Goal: Transaction & Acquisition: Purchase product/service

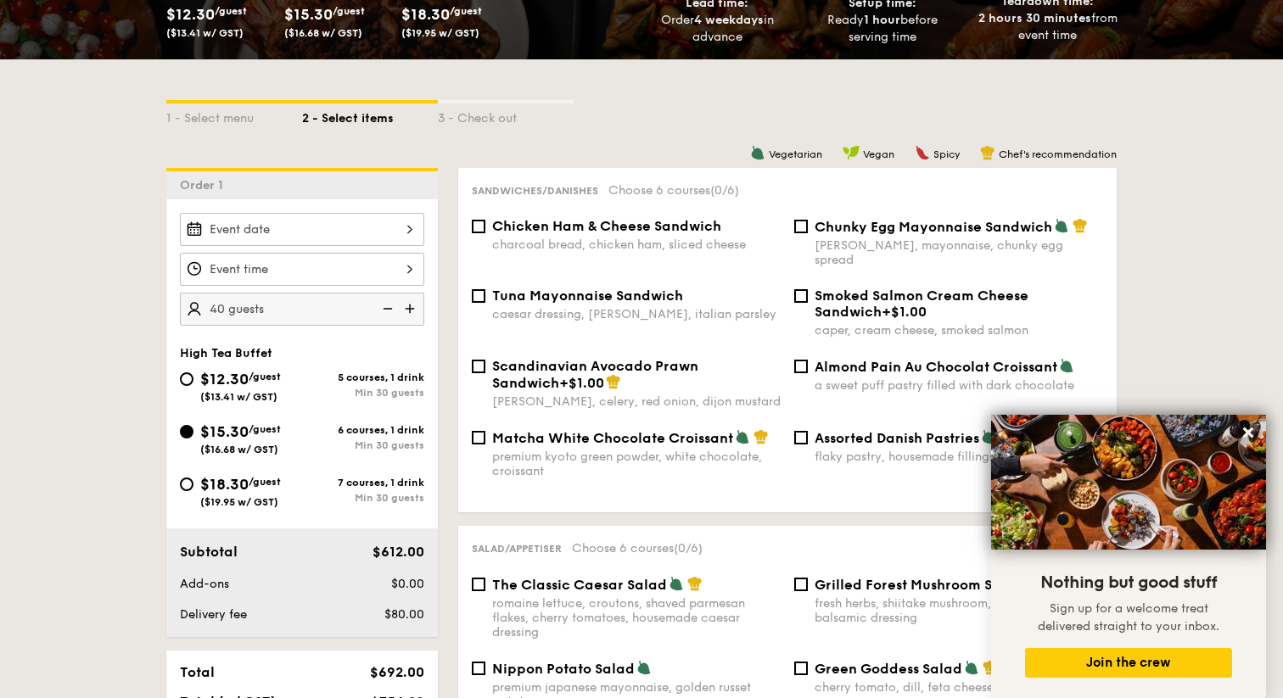
scroll to position [310, 0]
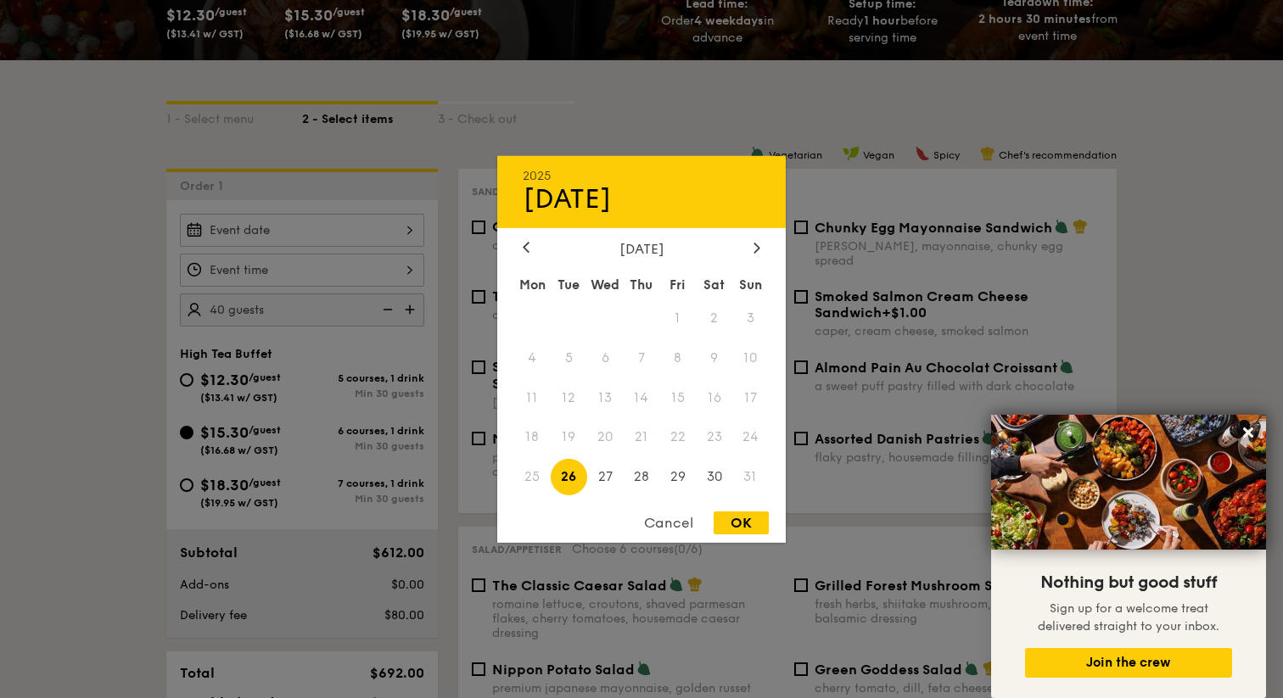
click at [378, 227] on div "2025 Aug [DATE] Tue Wed Thu Fri Sat Sun 1 2 3 4 5 6 7 8 9 10 11 12 13 14 15 16 …" at bounding box center [302, 230] width 244 height 33
click at [768, 249] on div "[DATE]" at bounding box center [641, 248] width 288 height 16
click at [752, 241] on div at bounding box center [756, 248] width 15 height 16
click at [685, 394] on span "19" at bounding box center [677, 397] width 36 height 36
click at [762, 517] on div "OK" at bounding box center [740, 523] width 55 height 23
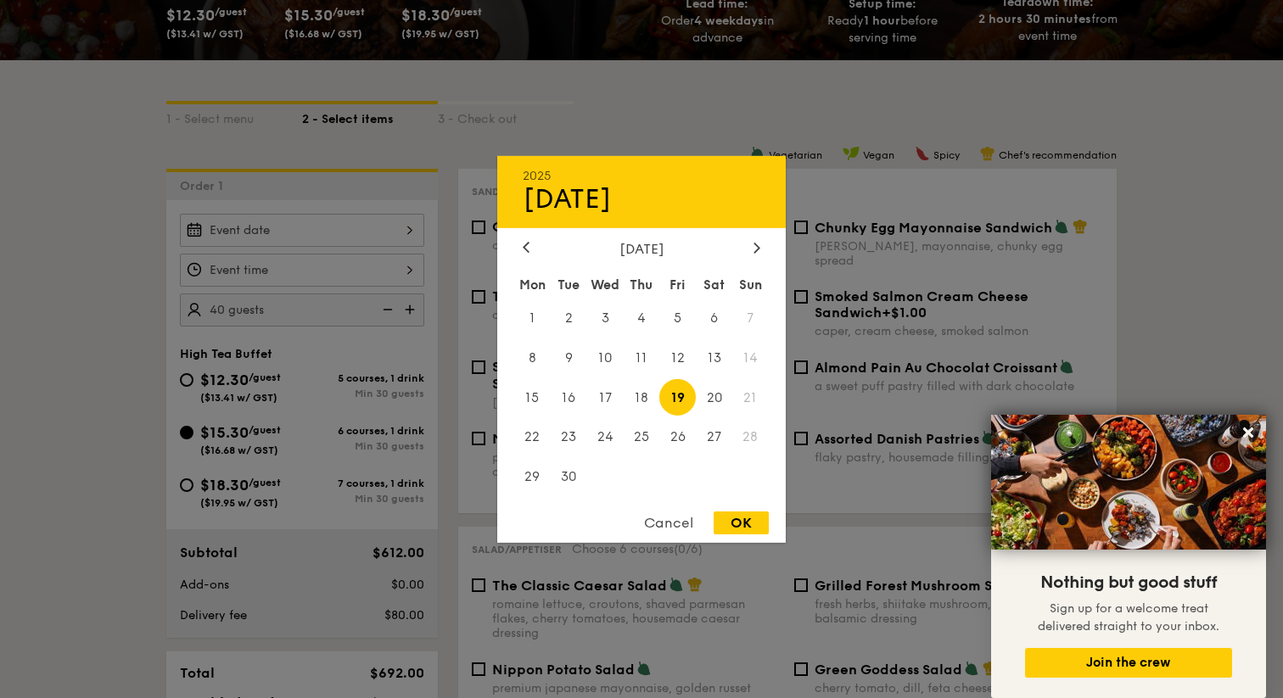
type input "[DATE]"
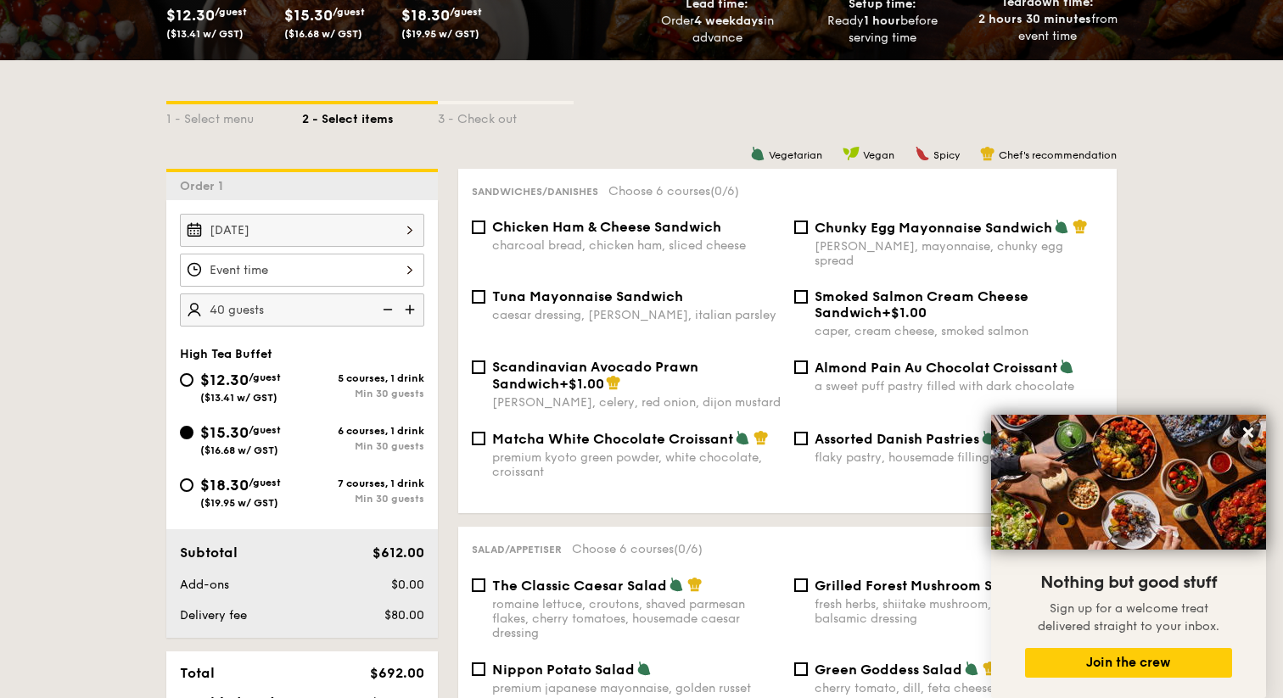
click at [344, 277] on div at bounding box center [302, 270] width 244 height 33
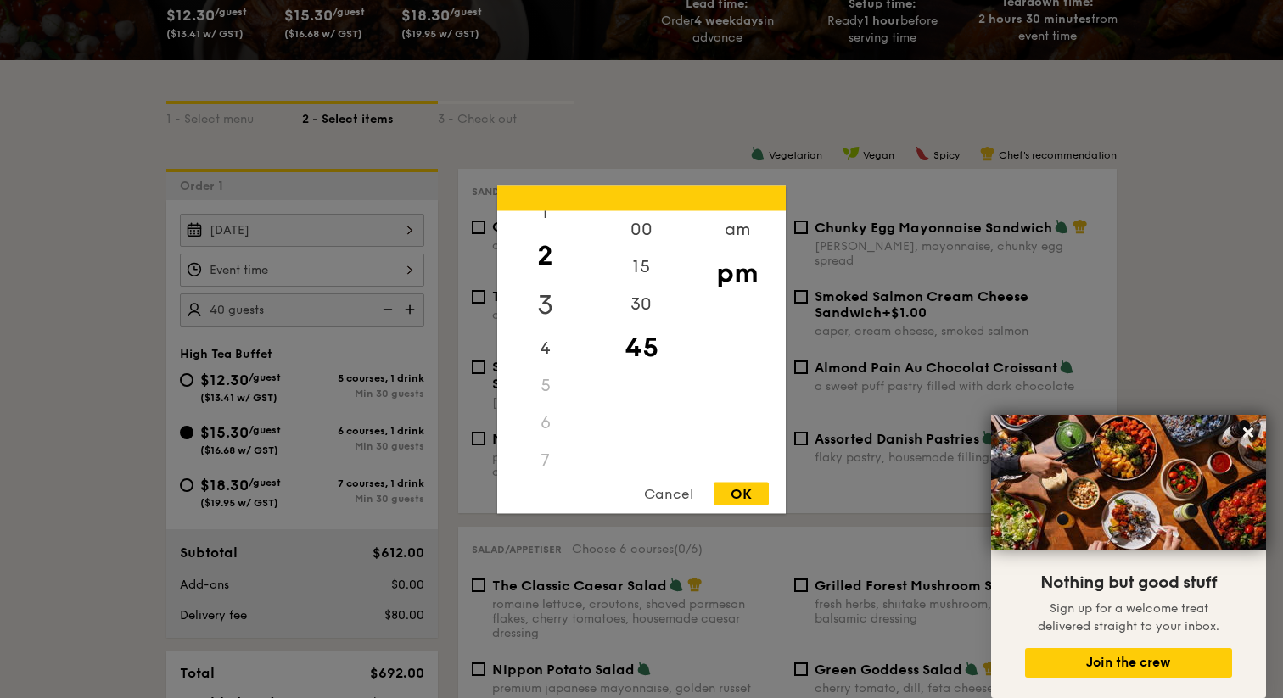
scroll to position [55, 0]
click at [558, 342] on div "4" at bounding box center [545, 340] width 96 height 49
click at [655, 305] on div "30" at bounding box center [641, 309] width 96 height 49
click at [747, 493] on div "OK" at bounding box center [740, 493] width 55 height 23
type input "4:30PM"
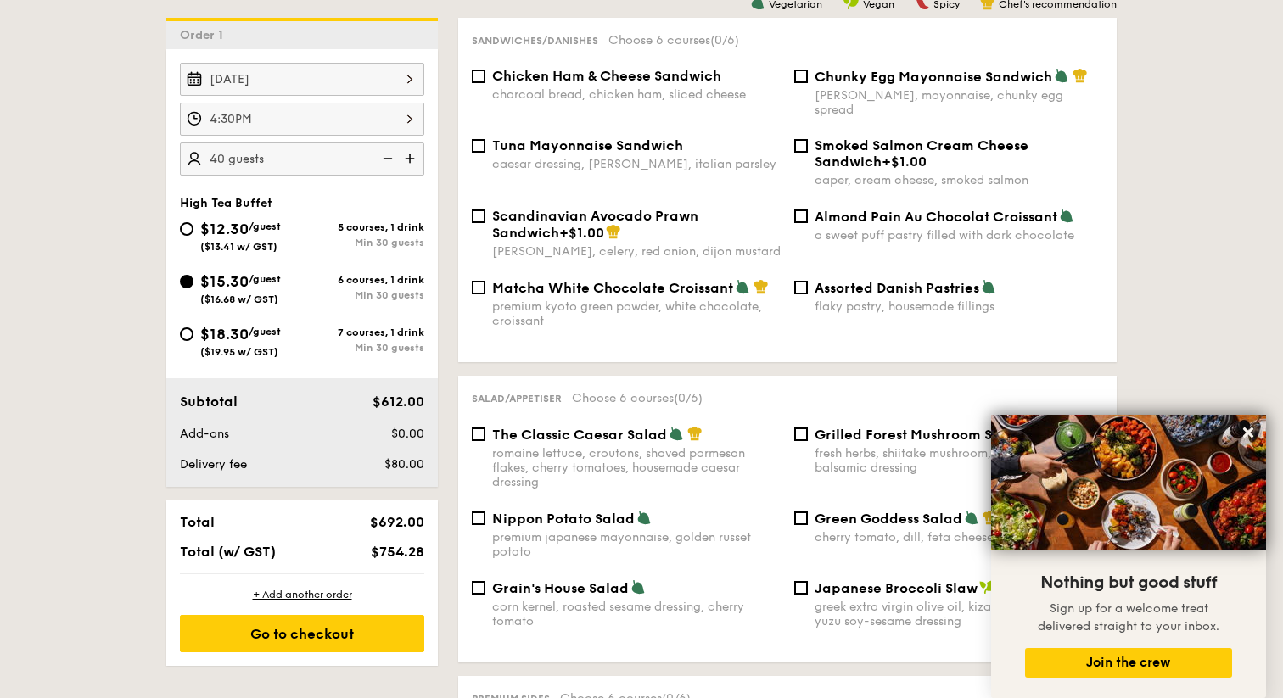
scroll to position [469, 0]
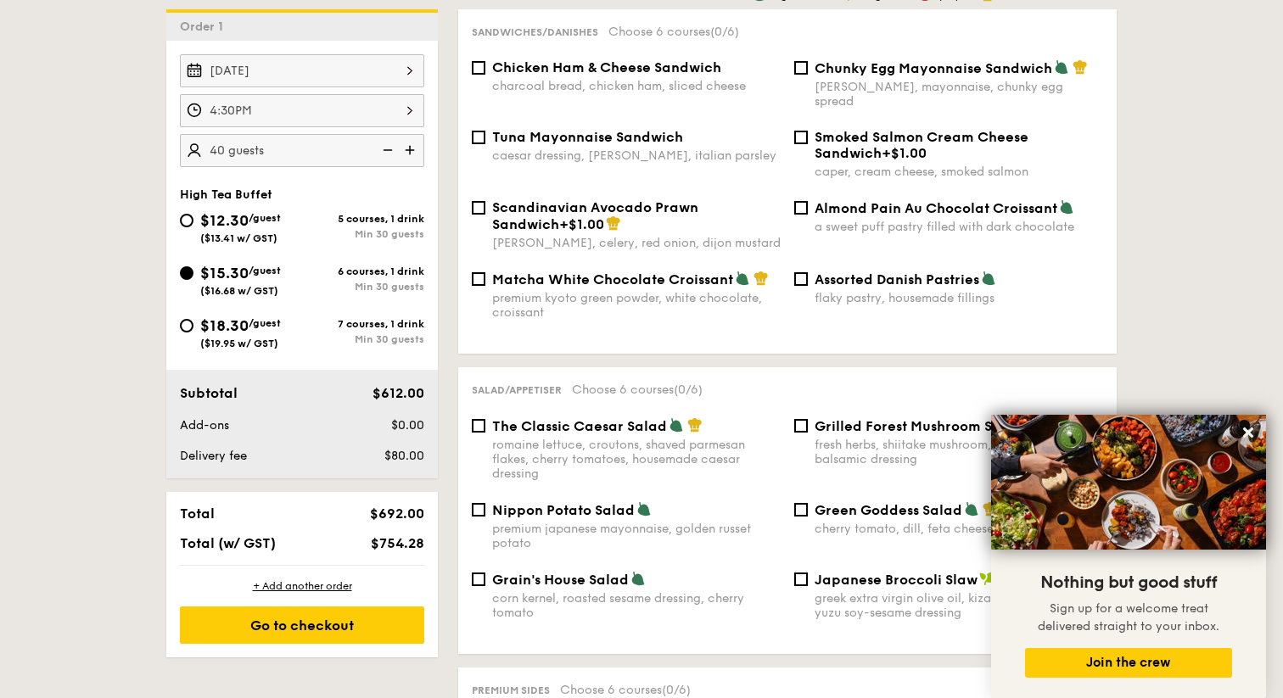
click at [862, 81] on div "[PERSON_NAME], mayonnaise, chunky egg spread" at bounding box center [958, 94] width 288 height 29
click at [808, 75] on input "Chunky Egg Mayonnaise Sandwich dijon mustard, mayonnaise, chunky egg spread" at bounding box center [801, 68] width 14 height 14
checkbox input "true"
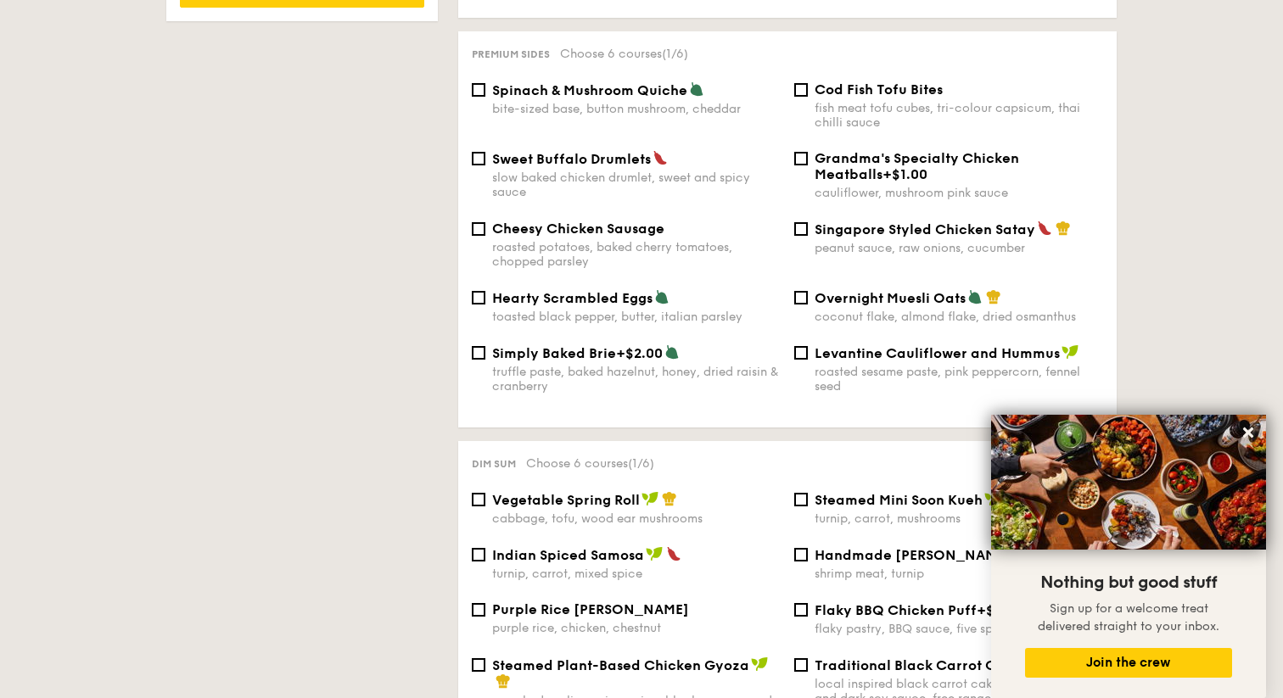
scroll to position [1106, 0]
click at [802, 223] on input "Singapore Styled Chicken Satay peanut sauce, raw onions, cucumber" at bounding box center [801, 228] width 14 height 14
checkbox input "true"
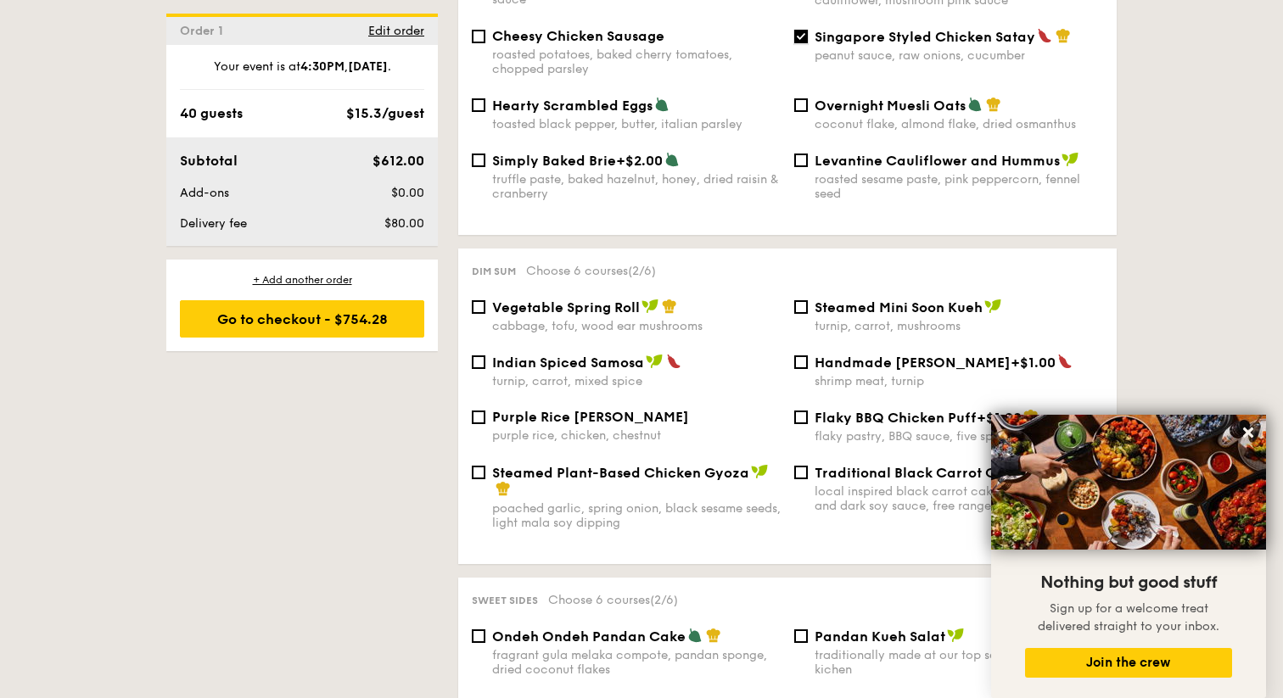
scroll to position [1299, 0]
click at [636, 312] on div "Vegetable Spring Roll cabbage, tofu, wood ear mushrooms" at bounding box center [636, 315] width 288 height 35
click at [485, 312] on input "Vegetable Spring Roll cabbage, tofu, wood ear mushrooms" at bounding box center [479, 306] width 14 height 14
checkbox input "true"
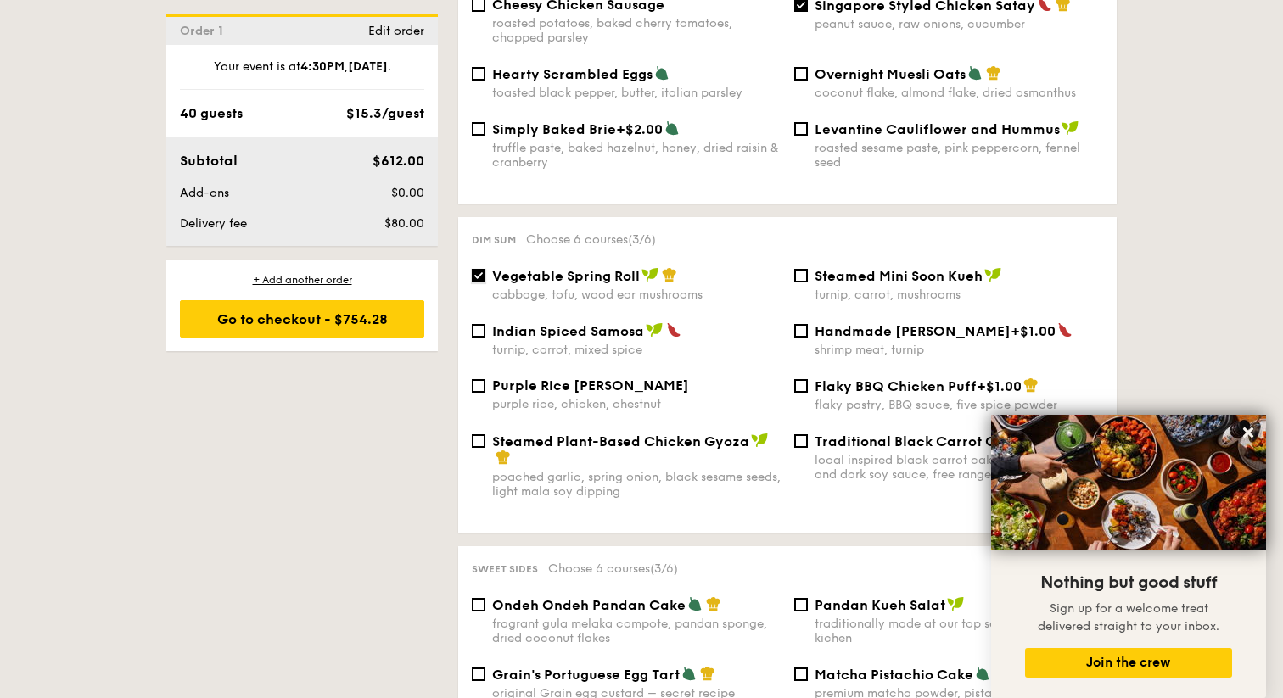
scroll to position [1518, 0]
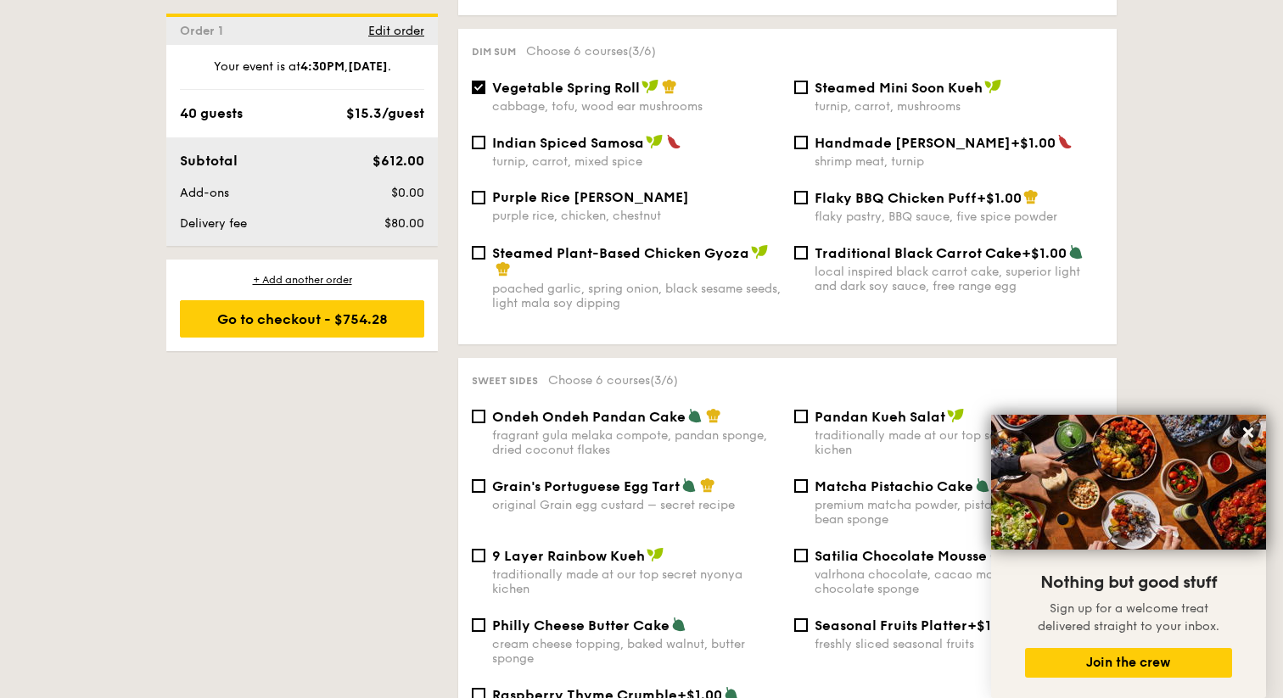
click at [614, 442] on div "fragrant gula melaka compote, pandan sponge, dried coconut flakes" at bounding box center [636, 442] width 288 height 29
click at [485, 423] on input "Ondeh Ondeh Pandan Cake fragrant [PERSON_NAME] melaka compote, pandan sponge, d…" at bounding box center [479, 417] width 14 height 14
click at [614, 442] on div "fragrant gula melaka compote, pandan sponge, dried coconut flakes" at bounding box center [636, 442] width 288 height 29
click at [485, 423] on input "Ondeh Ondeh Pandan Cake fragrant [PERSON_NAME] melaka compote, pandan sponge, d…" at bounding box center [479, 417] width 14 height 14
checkbox input "false"
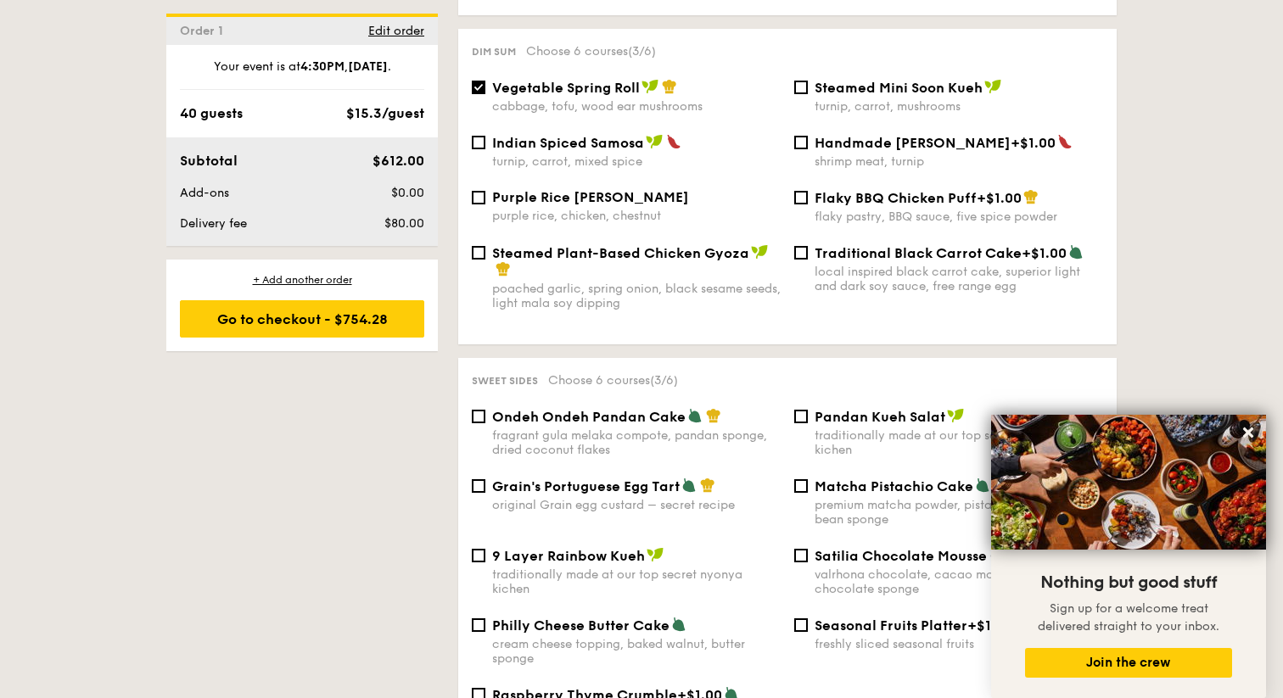
click at [599, 506] on div "original Grain egg custard – secret recipe" at bounding box center [636, 505] width 288 height 14
click at [485, 493] on input "Grain's Portuguese Egg Tart original Grain egg custard – secret recipe" at bounding box center [479, 486] width 14 height 14
checkbox input "true"
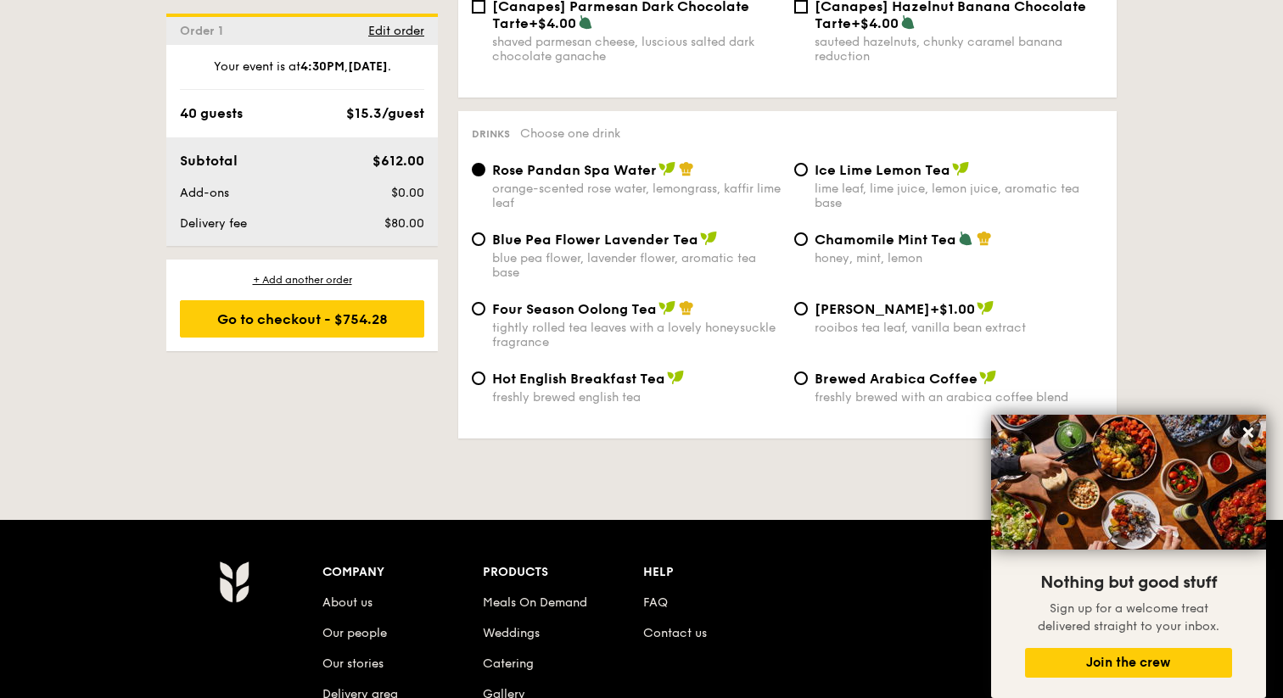
scroll to position [2723, 0]
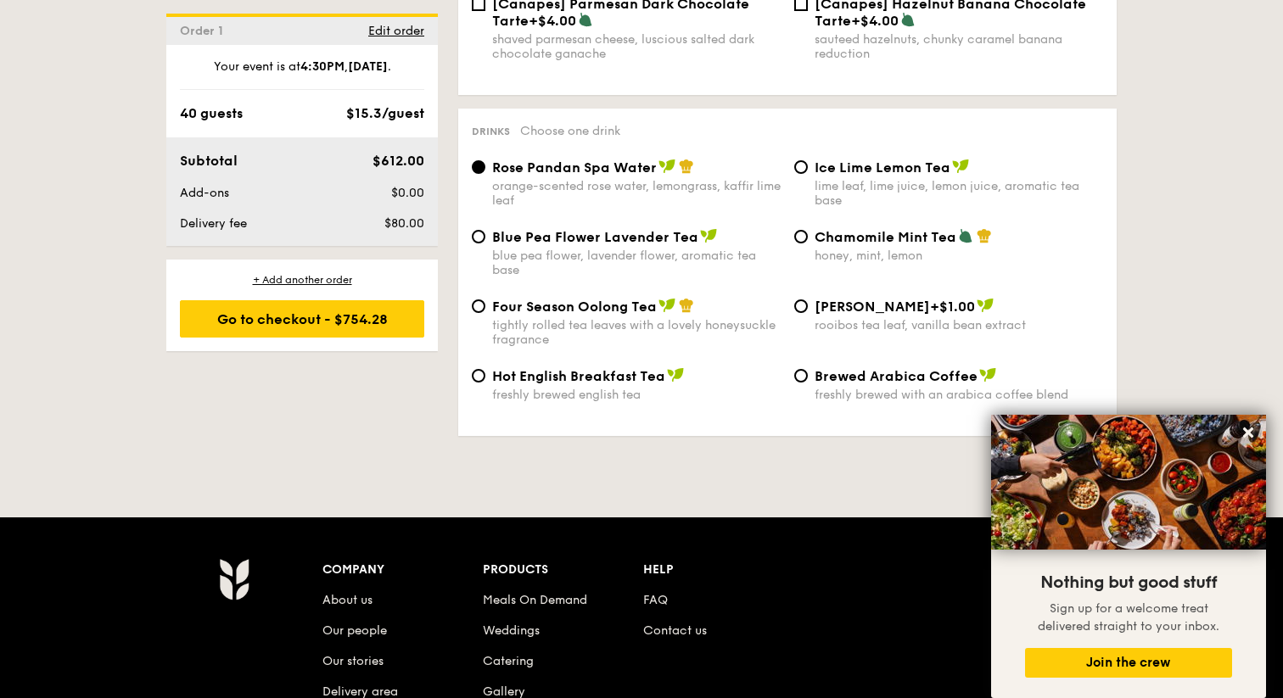
click at [703, 322] on div "tightly rolled tea leaves with a lovely honeysuckle fragrance" at bounding box center [636, 332] width 288 height 29
click at [485, 313] on input "Four Season Oolong Tea tightly rolled tea leaves with a lovely honeysuckle frag…" at bounding box center [479, 306] width 14 height 14
radio input "true"
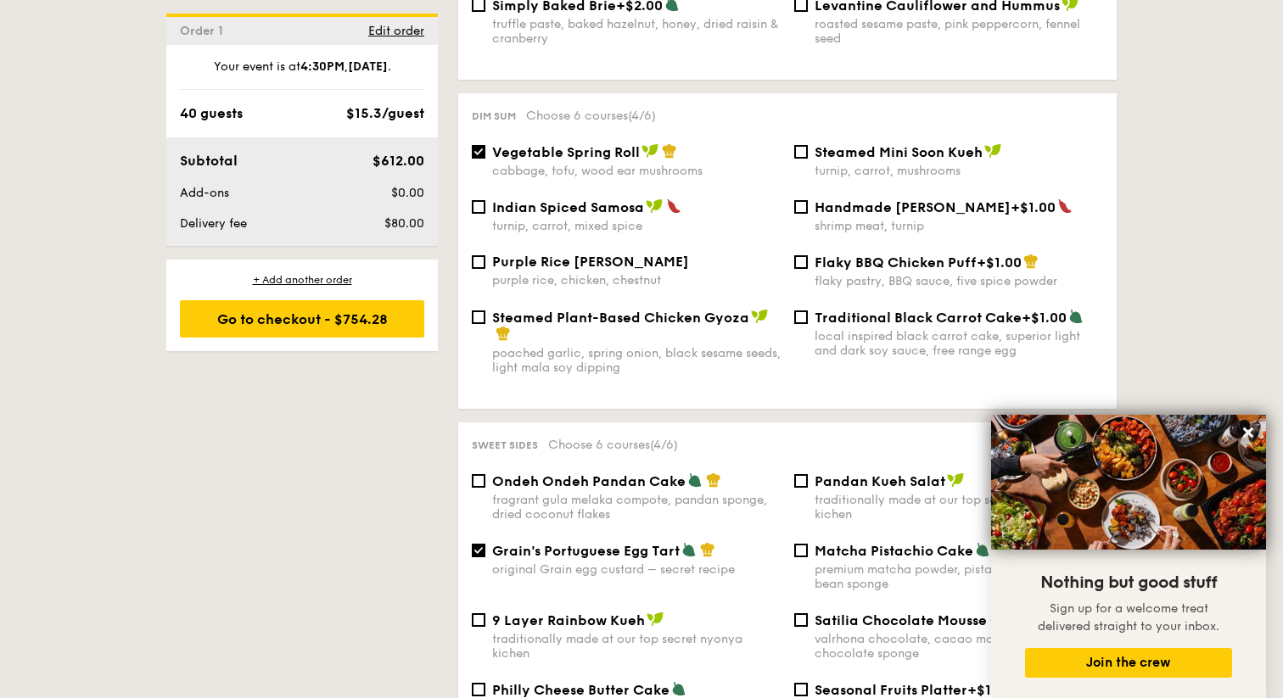
scroll to position [1456, 0]
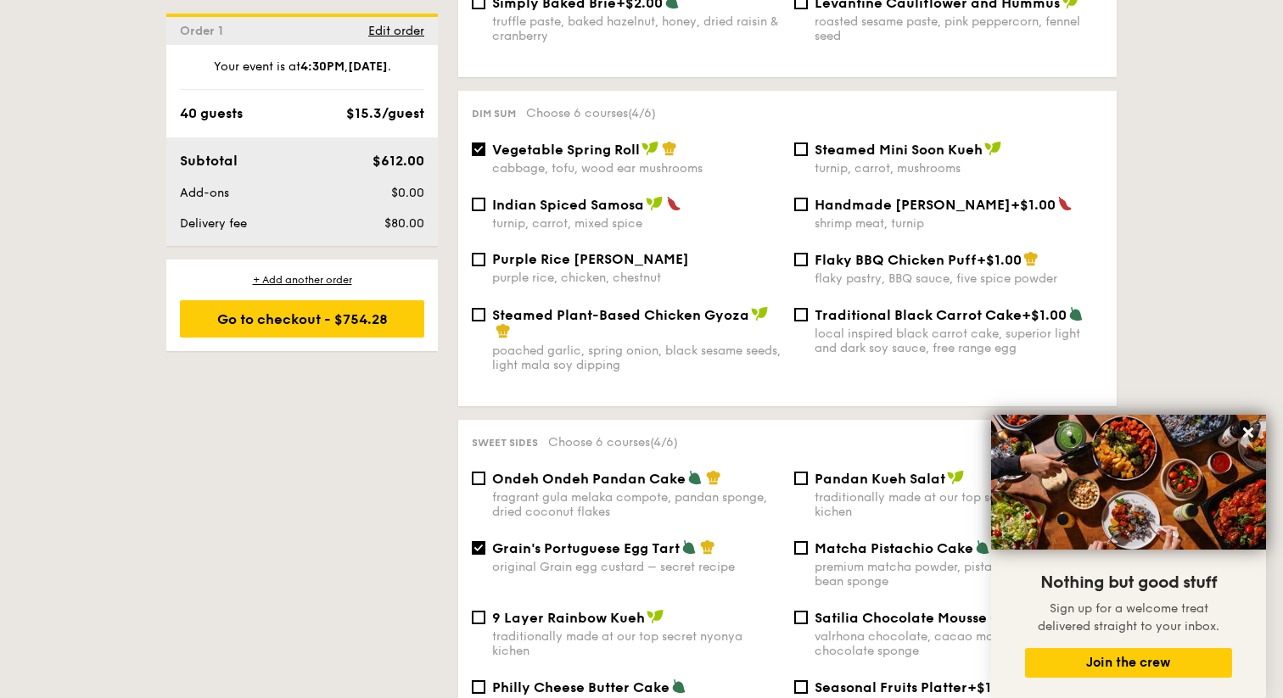
click at [844, 265] on div "Flaky BBQ Chicken Puff +$1.00 flaky pastry, BBQ sauce, five spice powder" at bounding box center [958, 268] width 288 height 35
click at [808, 265] on input "Flaky BBQ Chicken Puff +$1.00 flaky pastry, BBQ sauce, five spice powder" at bounding box center [801, 260] width 14 height 14
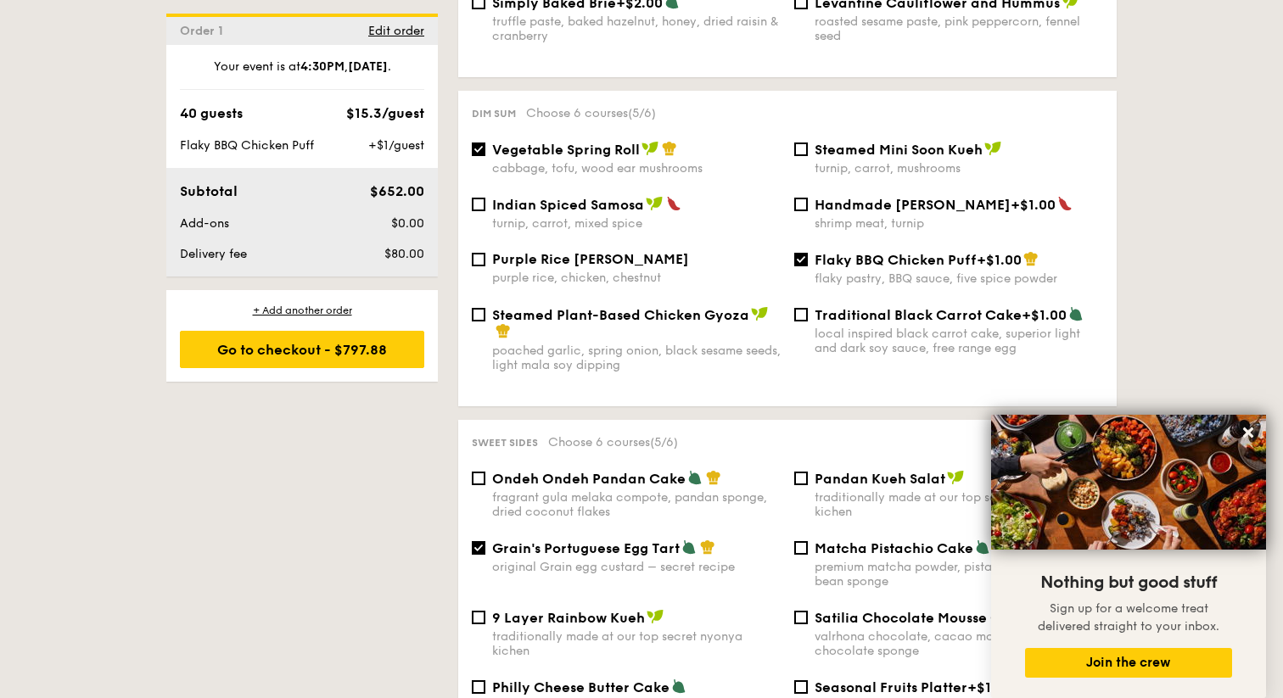
click at [844, 265] on div "Flaky BBQ Chicken Puff +$1.00 flaky pastry, BBQ sauce, five spice powder" at bounding box center [958, 268] width 288 height 35
click at [808, 265] on input "Flaky BBQ Chicken Puff +$1.00 flaky pastry, BBQ sauce, five spice powder" at bounding box center [801, 260] width 14 height 14
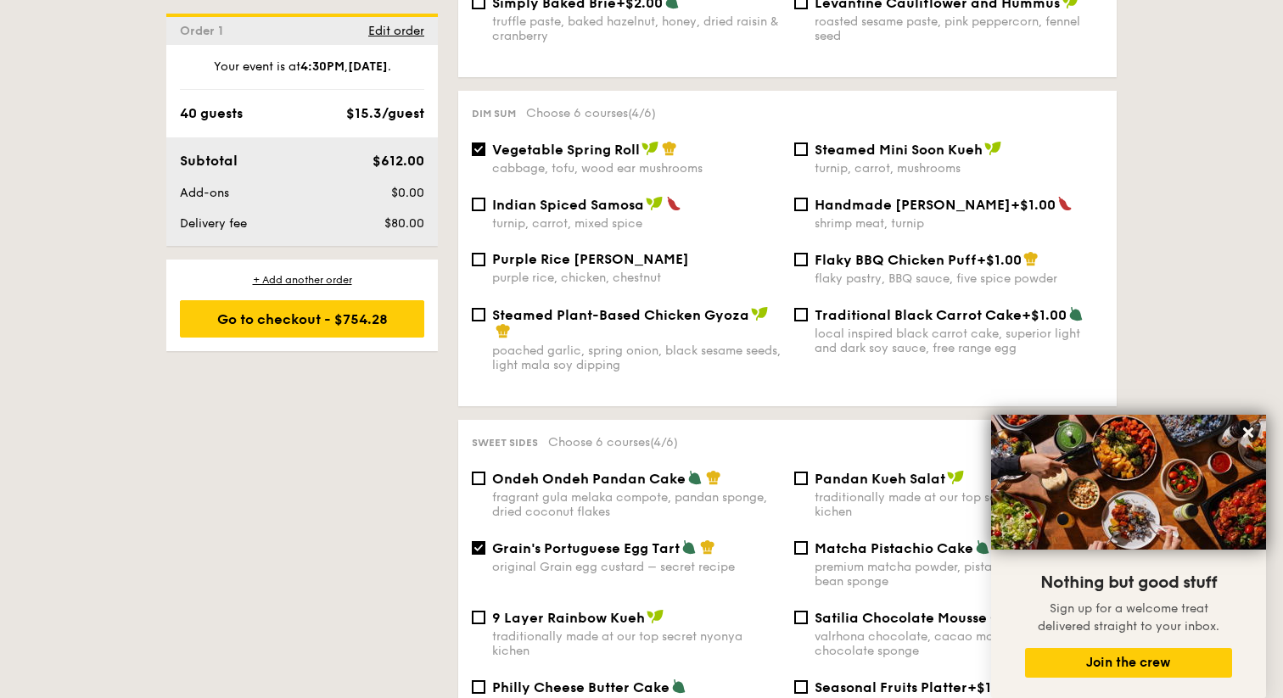
click at [845, 266] on div "Flaky BBQ Chicken Puff +$1.00 flaky pastry, BBQ sauce, five spice powder" at bounding box center [958, 268] width 288 height 35
click at [808, 266] on input "Flaky BBQ Chicken Puff +$1.00 flaky pastry, BBQ sauce, five spice powder" at bounding box center [801, 260] width 14 height 14
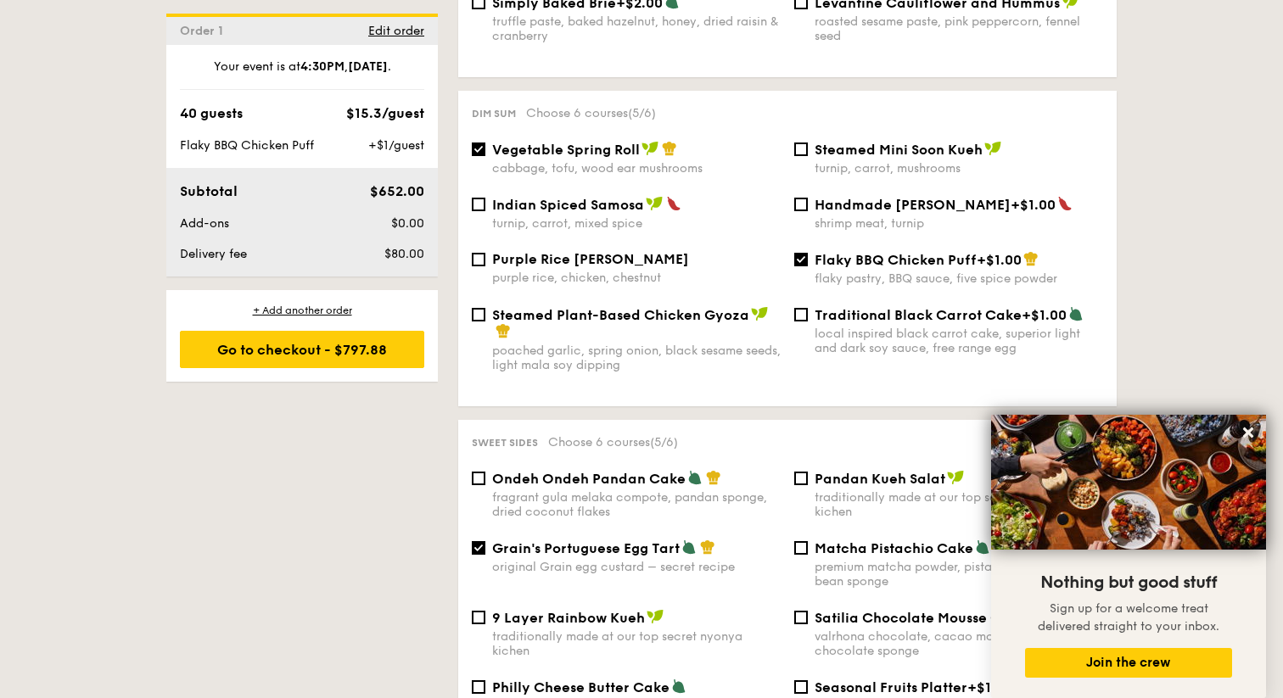
click at [845, 266] on div "Flaky BBQ Chicken Puff +$1.00 flaky pastry, BBQ sauce, five spice powder" at bounding box center [958, 268] width 288 height 35
click at [808, 266] on input "Flaky BBQ Chicken Puff +$1.00 flaky pastry, BBQ sauce, five spice powder" at bounding box center [801, 260] width 14 height 14
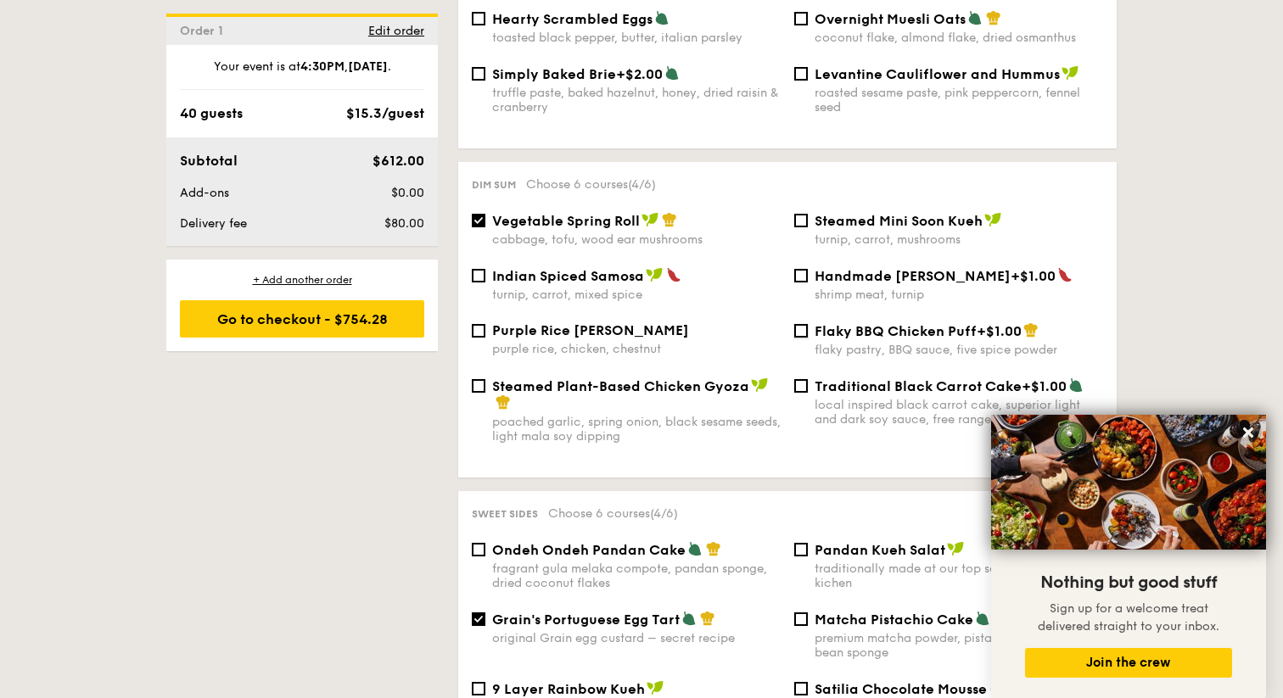
scroll to position [1420, 0]
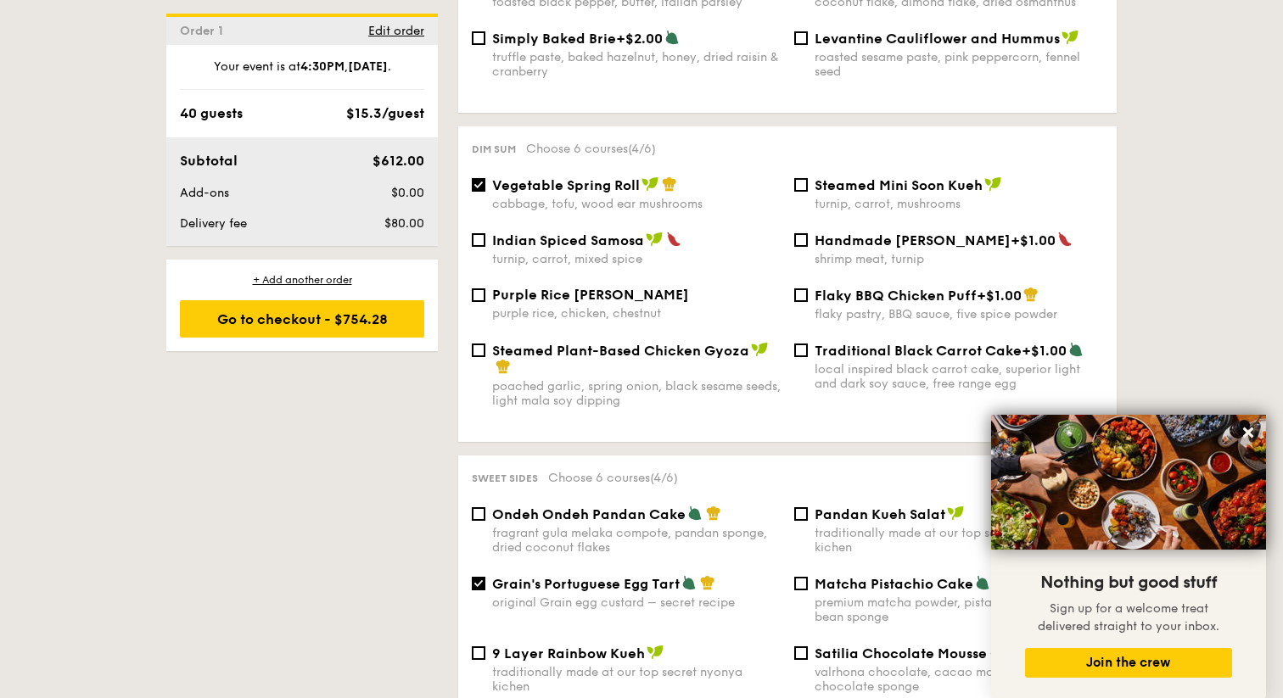
click at [834, 295] on span "Flaky BBQ Chicken Puff" at bounding box center [895, 296] width 162 height 16
click at [808, 295] on input "Flaky BBQ Chicken Puff +$1.00 flaky pastry, BBQ sauce, five spice powder" at bounding box center [801, 295] width 14 height 14
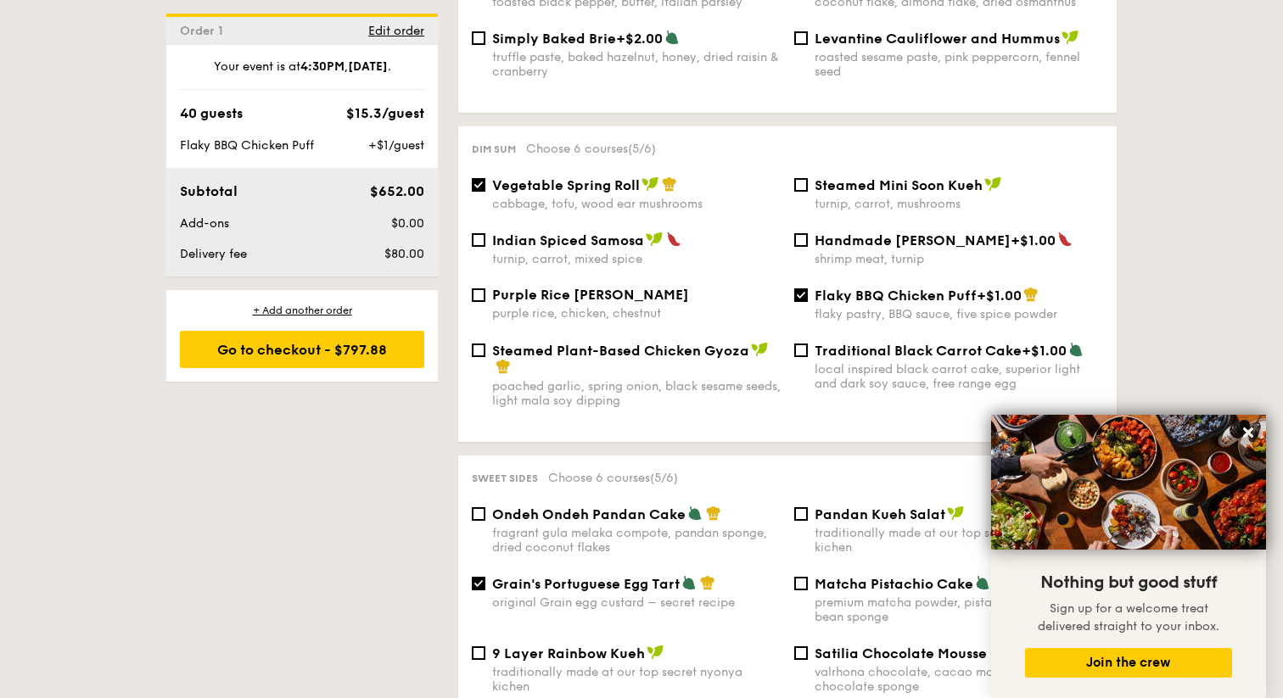
click at [834, 295] on span "Flaky BBQ Chicken Puff" at bounding box center [895, 296] width 162 height 16
click at [808, 295] on input "Flaky BBQ Chicken Puff +$1.00 flaky pastry, BBQ sauce, five spice powder" at bounding box center [801, 295] width 14 height 14
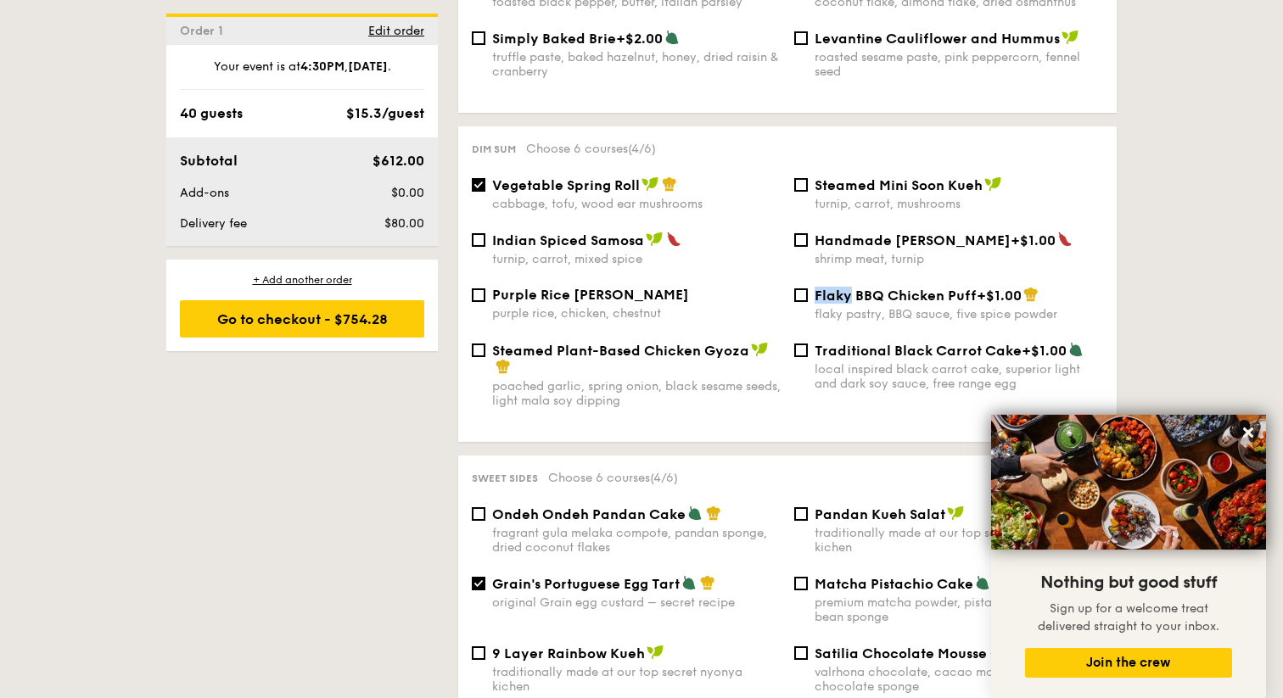
click at [834, 295] on span "Flaky BBQ Chicken Puff" at bounding box center [895, 296] width 162 height 16
click at [808, 295] on input "Flaky BBQ Chicken Puff +$1.00 flaky pastry, BBQ sauce, five spice powder" at bounding box center [801, 295] width 14 height 14
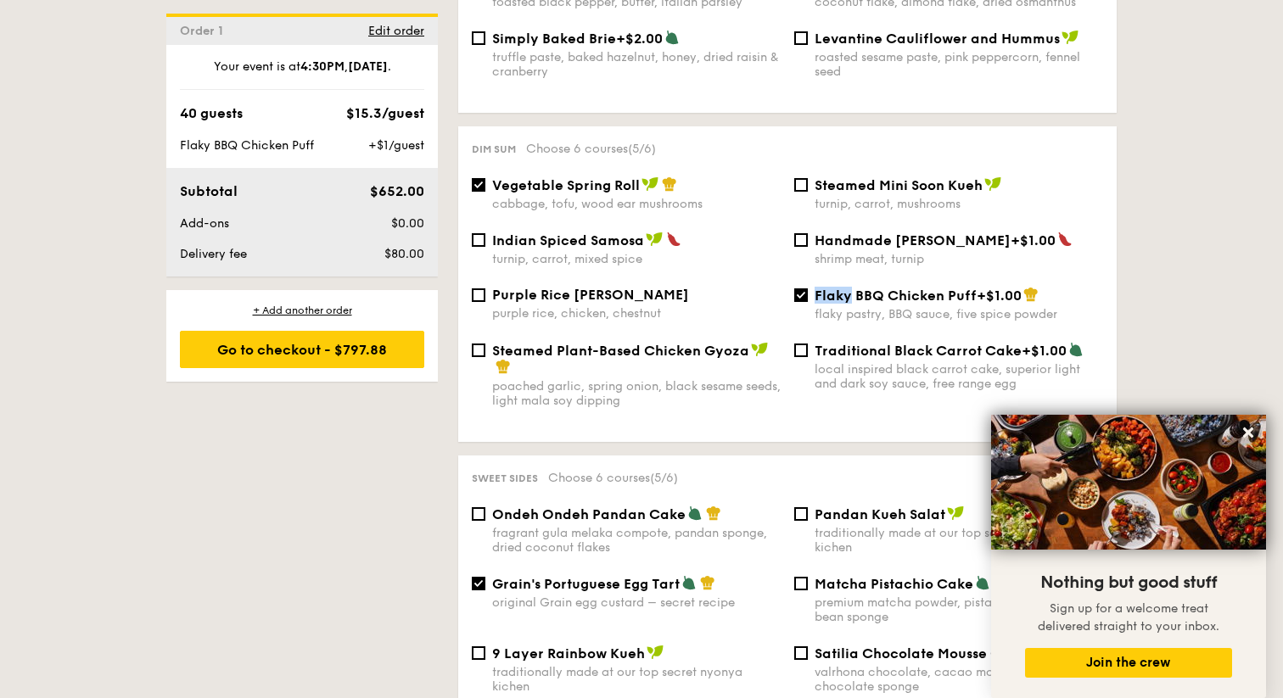
click at [834, 295] on span "Flaky BBQ Chicken Puff" at bounding box center [895, 296] width 162 height 16
click at [808, 295] on input "Flaky BBQ Chicken Puff +$1.00 flaky pastry, BBQ sauce, five spice powder" at bounding box center [801, 295] width 14 height 14
checkbox input "false"
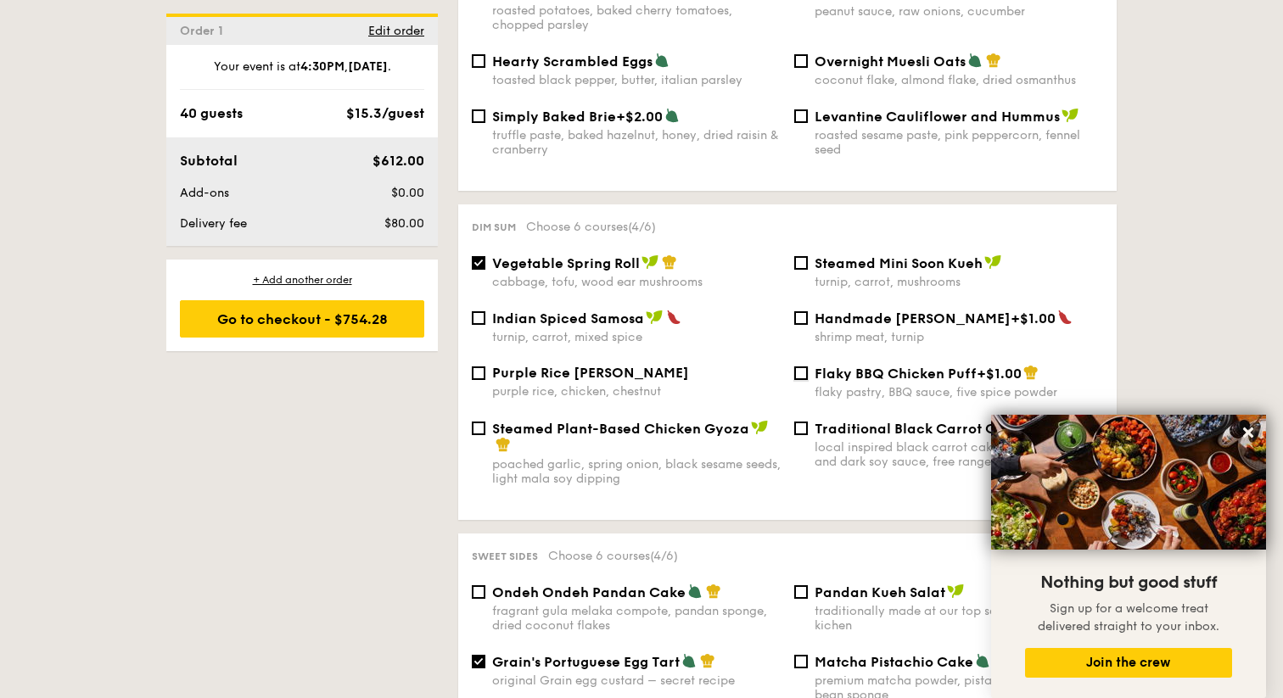
scroll to position [1340, 0]
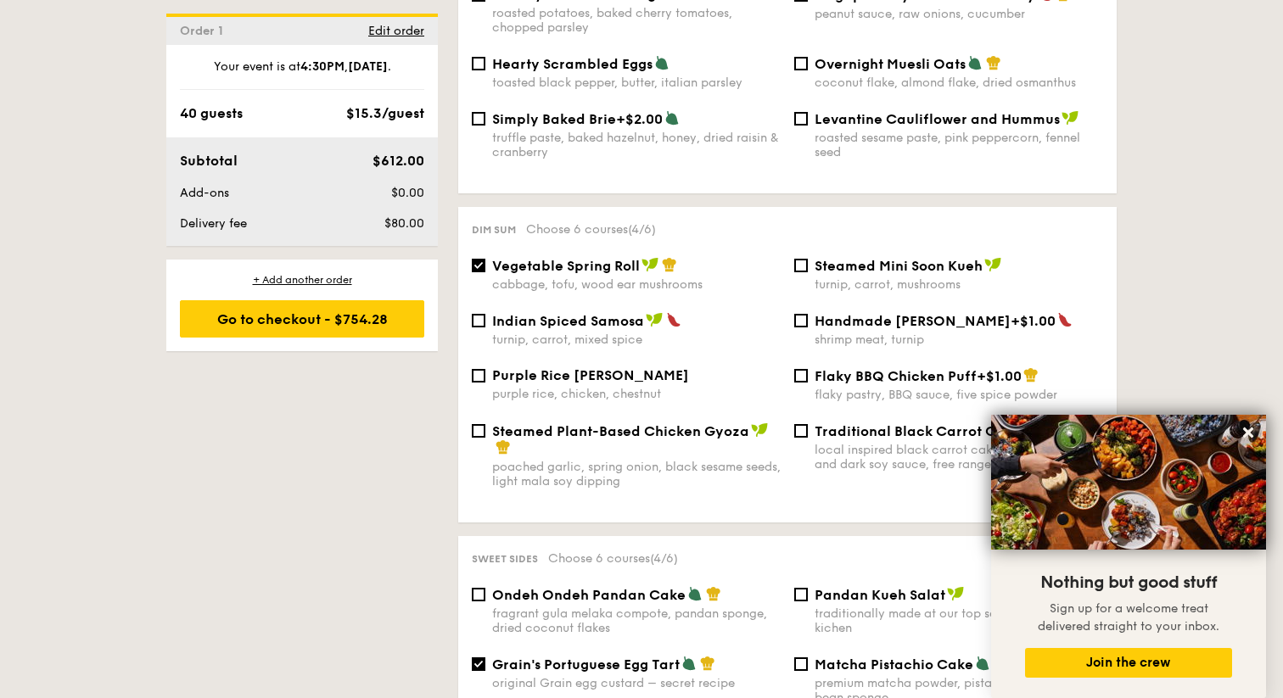
click at [703, 431] on span "Steamed Plant-Based Chicken Gyoza" at bounding box center [620, 431] width 257 height 16
click at [485, 431] on input "Steamed Plant-Based Chicken Gyoza poached garlic, spring onion, black sesame se…" at bounding box center [479, 431] width 14 height 14
checkbox input "true"
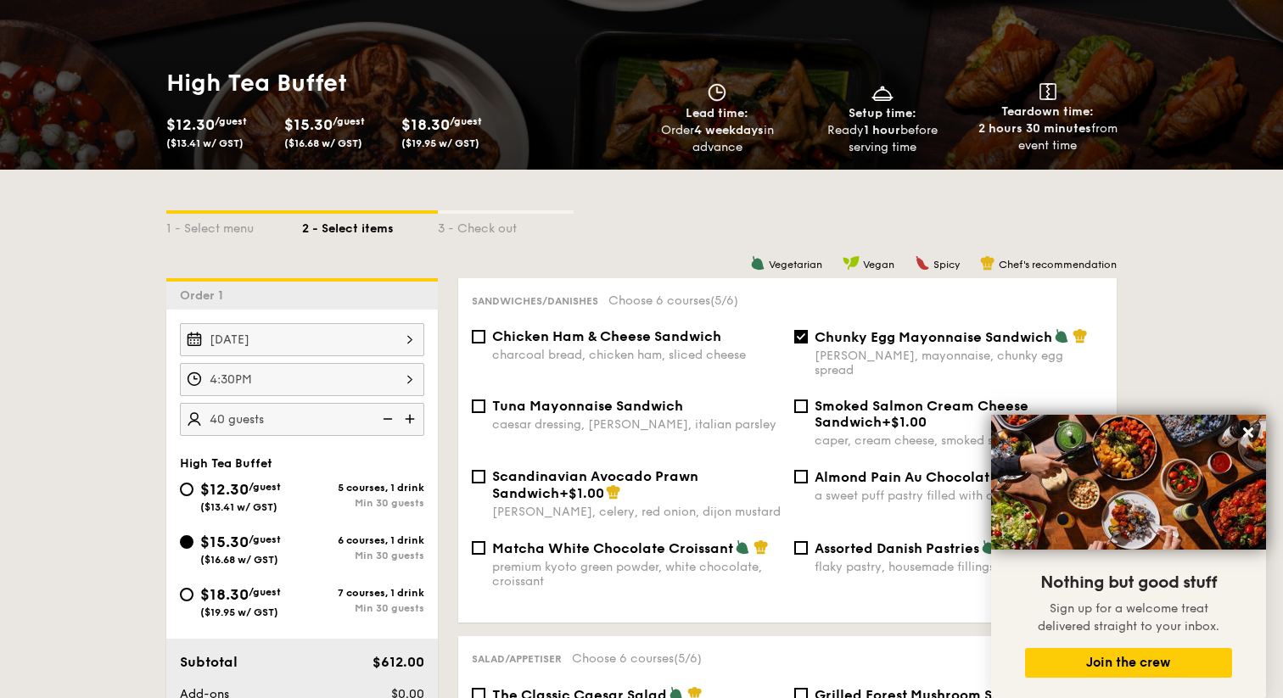
scroll to position [310, 0]
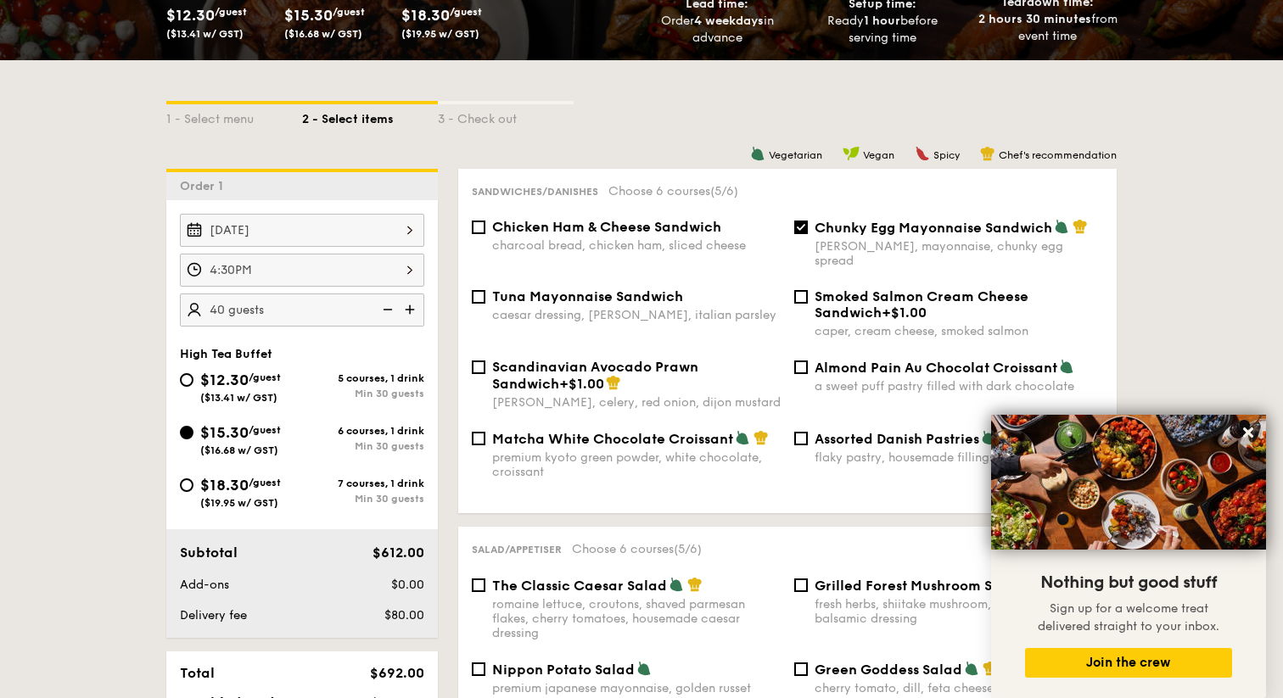
click at [415, 312] on img at bounding box center [411, 310] width 25 height 32
type input "45 guests"
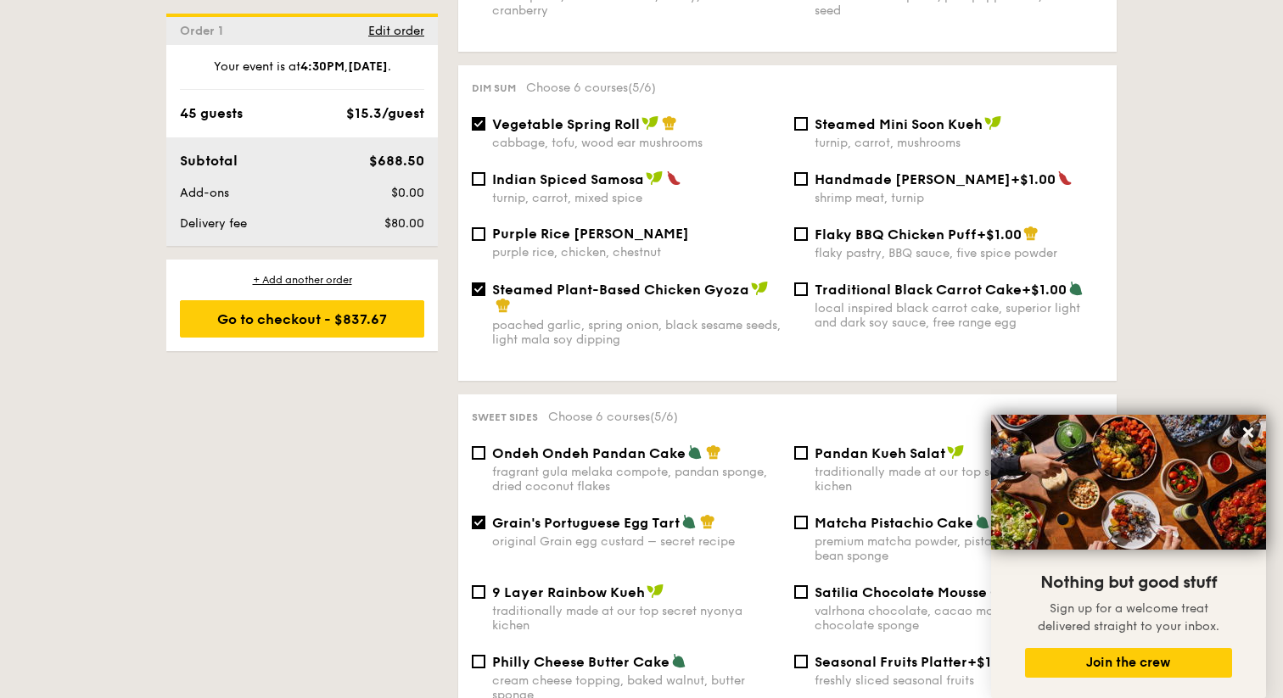
scroll to position [1422, 0]
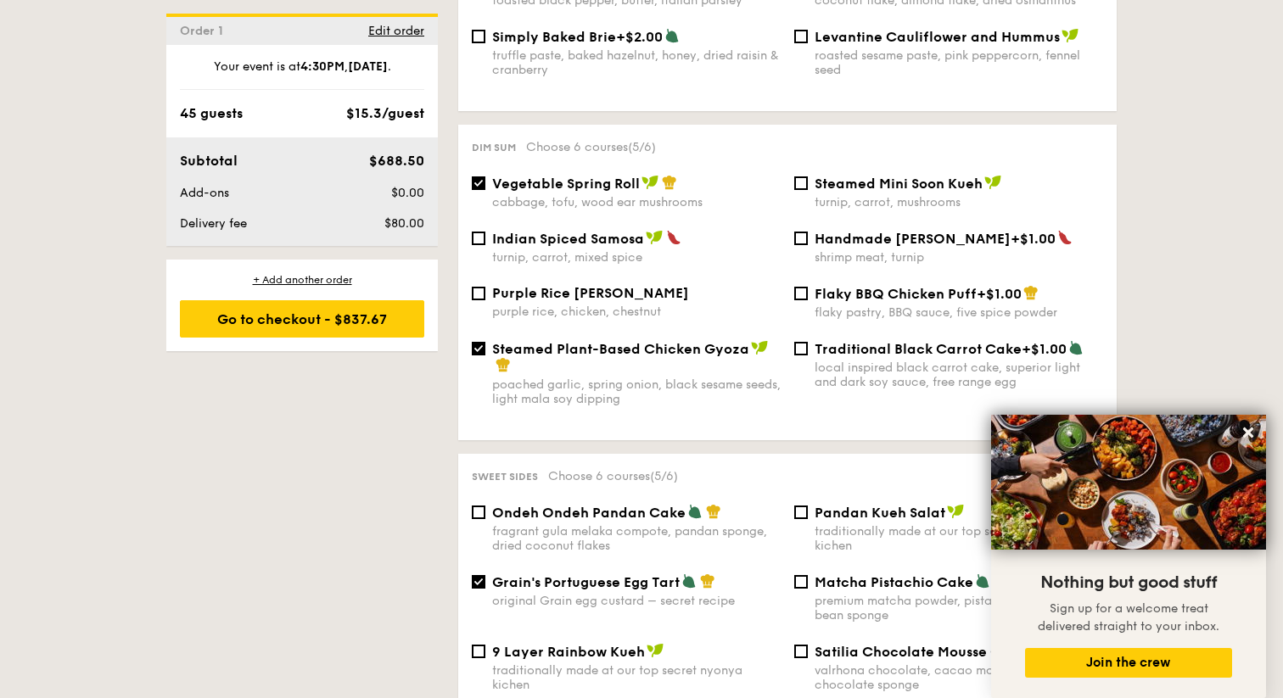
click at [549, 353] on span "Steamed Plant-Based Chicken Gyoza" at bounding box center [620, 349] width 257 height 16
click at [485, 353] on input "Steamed Plant-Based Chicken Gyoza poached garlic, spring onion, black sesame se…" at bounding box center [479, 349] width 14 height 14
checkbox input "false"
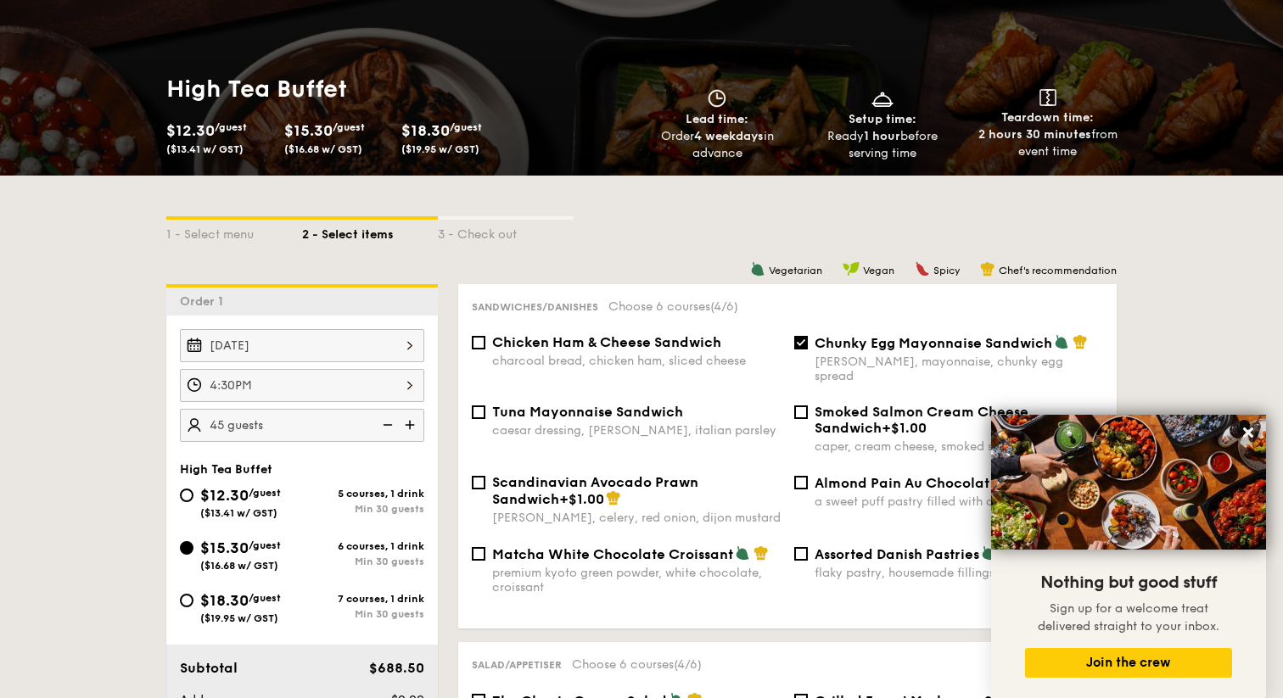
scroll to position [242, 0]
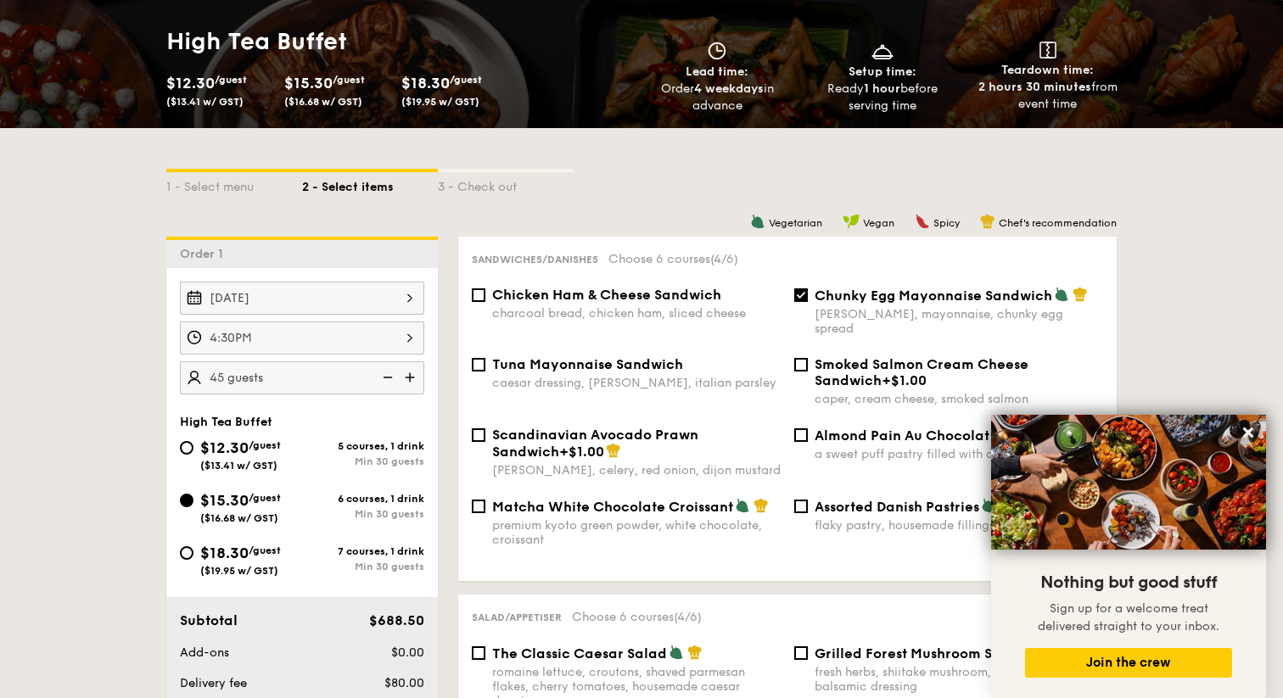
click at [381, 372] on img at bounding box center [385, 377] width 25 height 32
type input "40 guests"
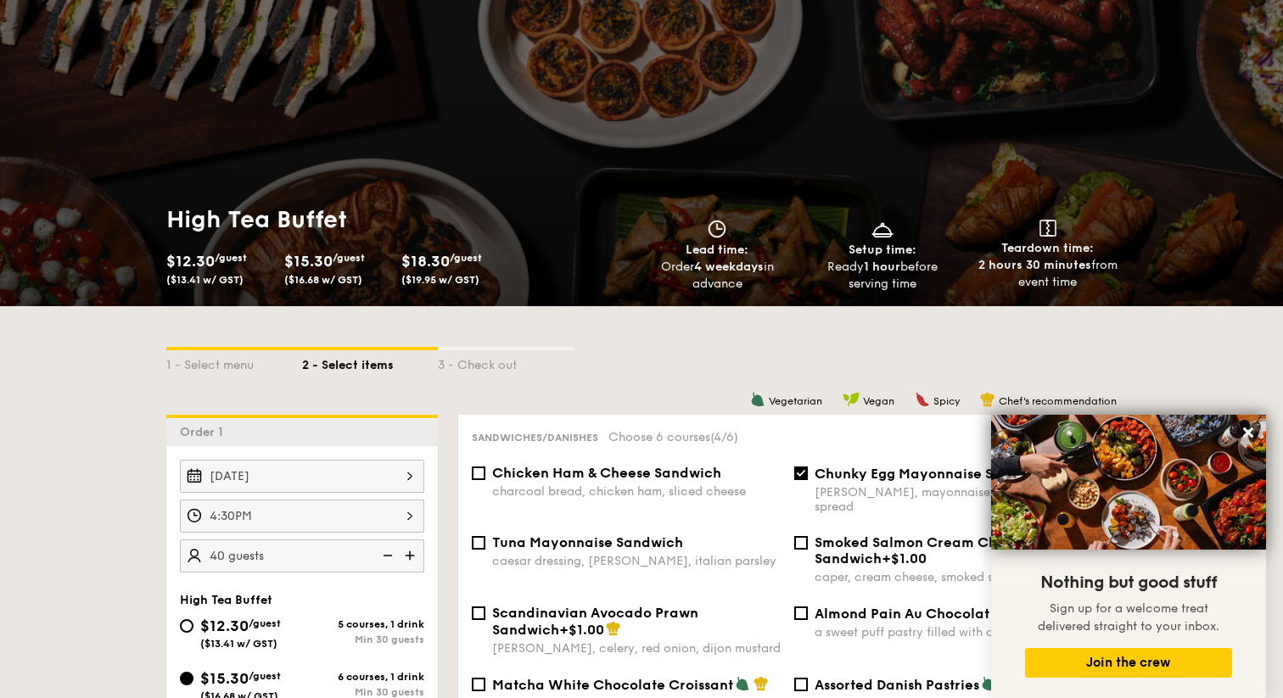
scroll to position [76, 0]
